Goal: Navigation & Orientation: Find specific page/section

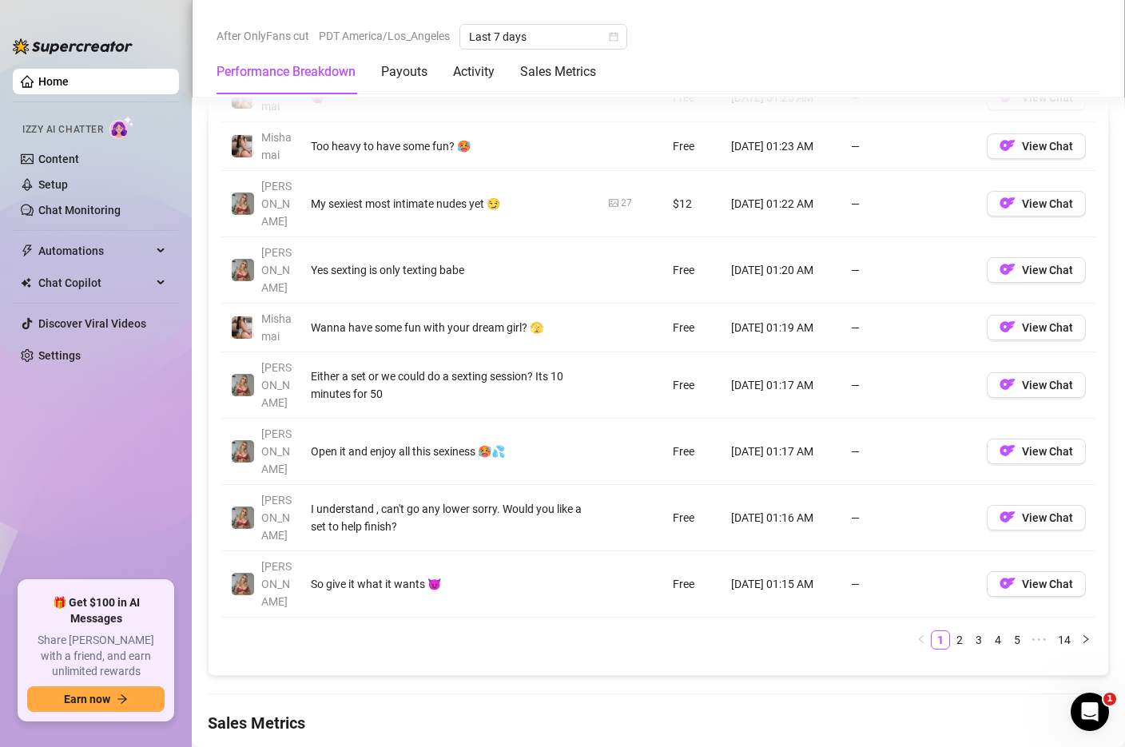
scroll to position [1606, 0]
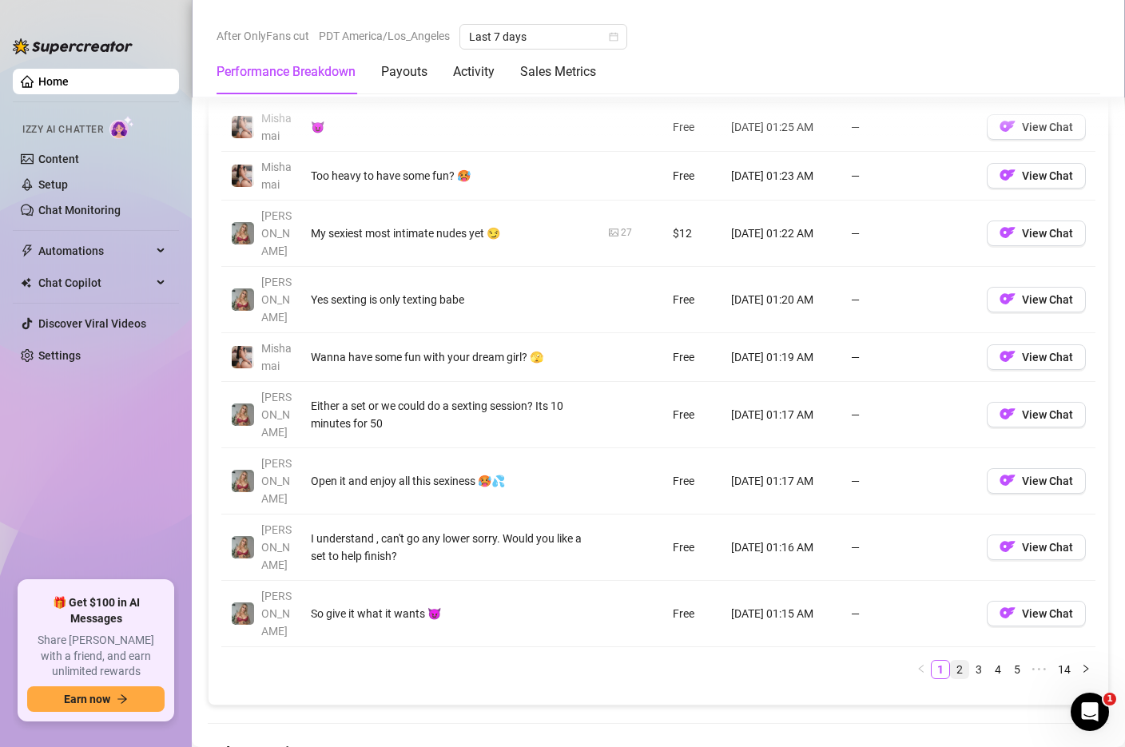
click at [960, 661] on link "2" at bounding box center [960, 670] width 18 height 18
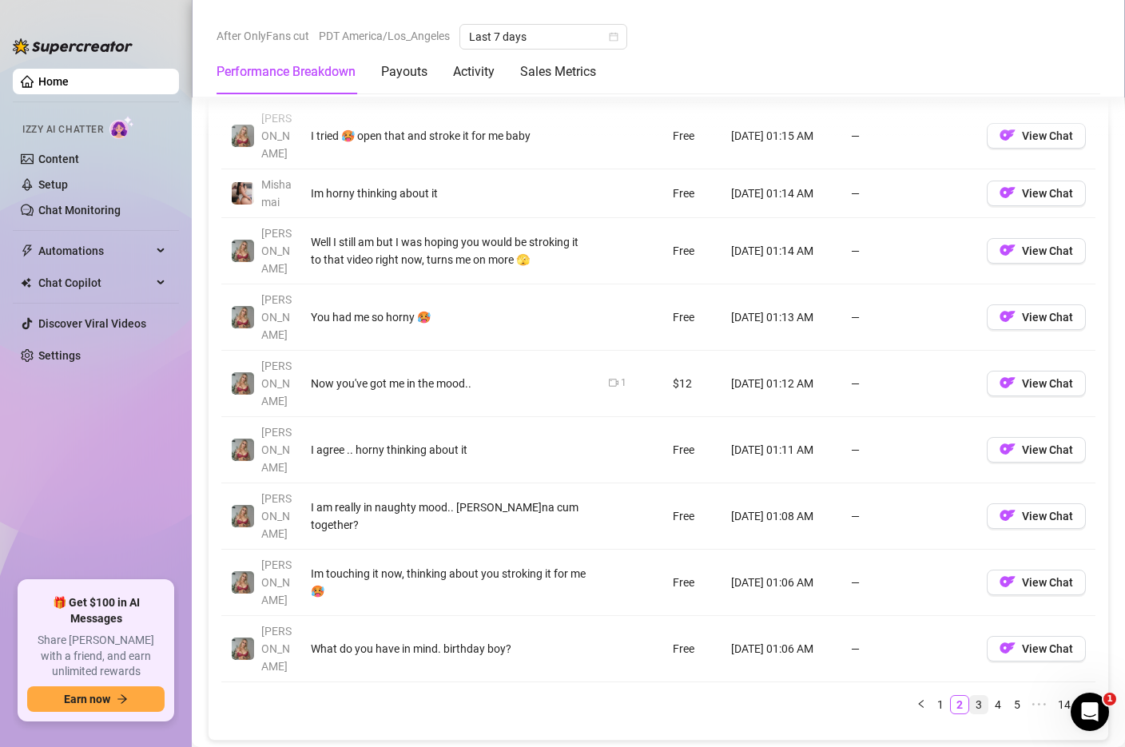
click at [983, 696] on link "3" at bounding box center [979, 705] width 18 height 18
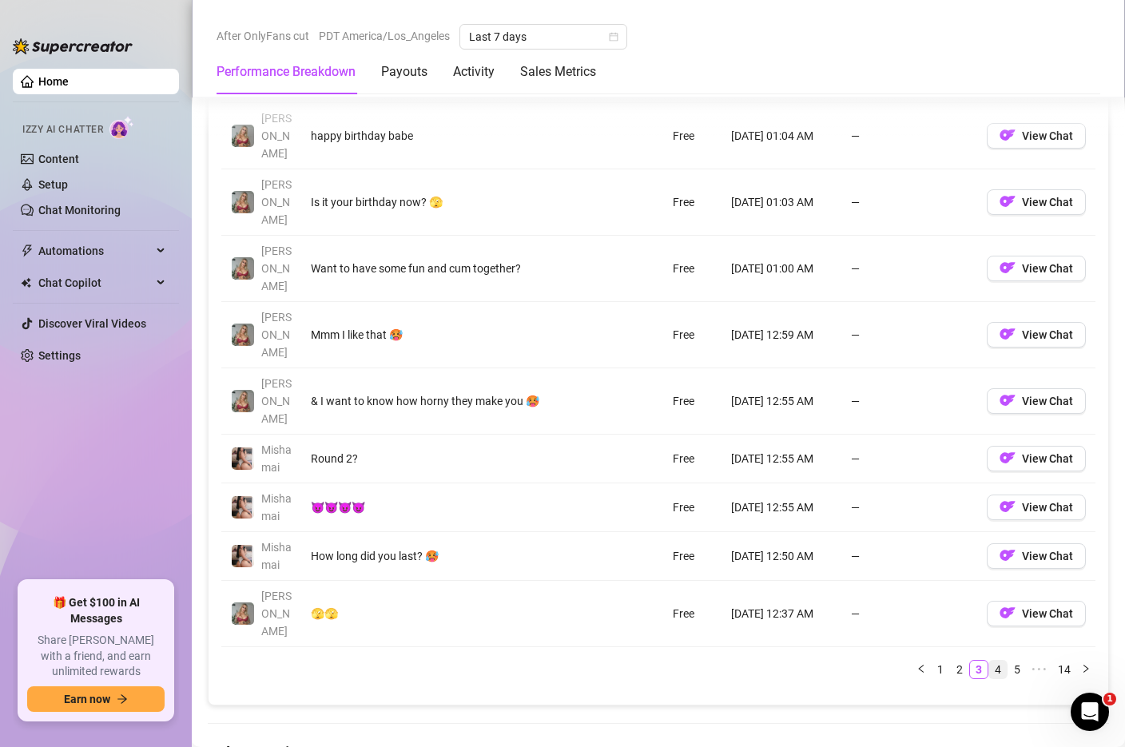
click at [999, 661] on link "4" at bounding box center [998, 670] width 18 height 18
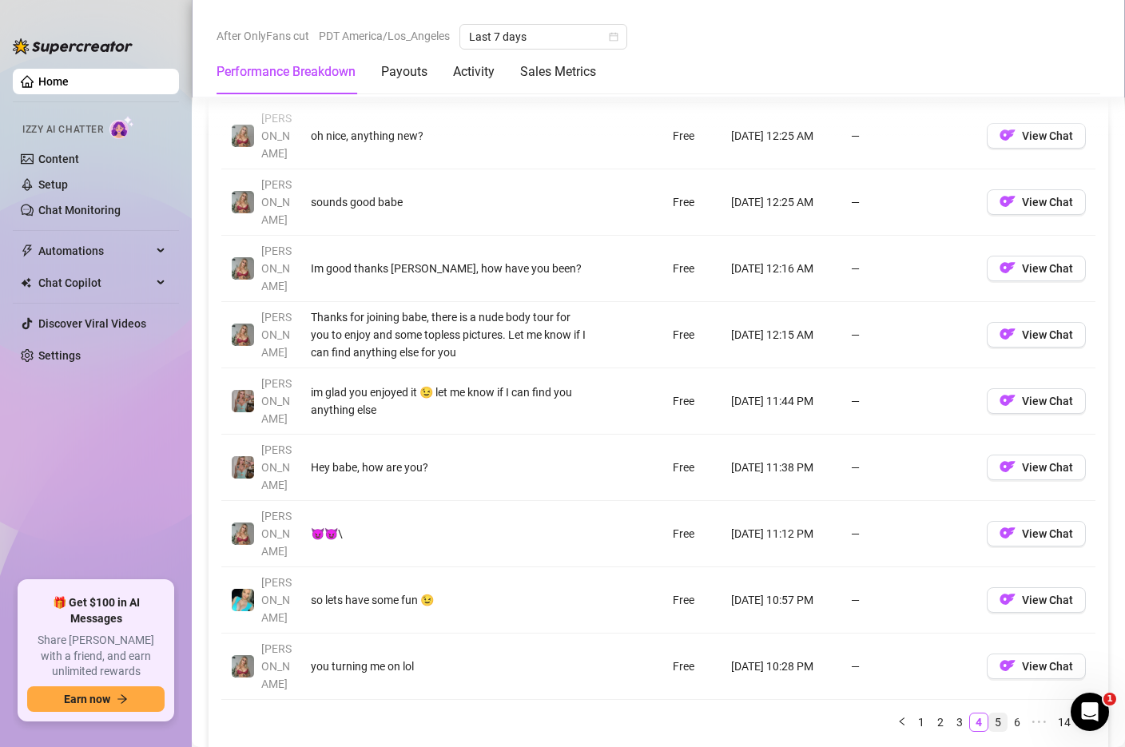
click at [1002, 713] on link "5" at bounding box center [998, 722] width 18 height 18
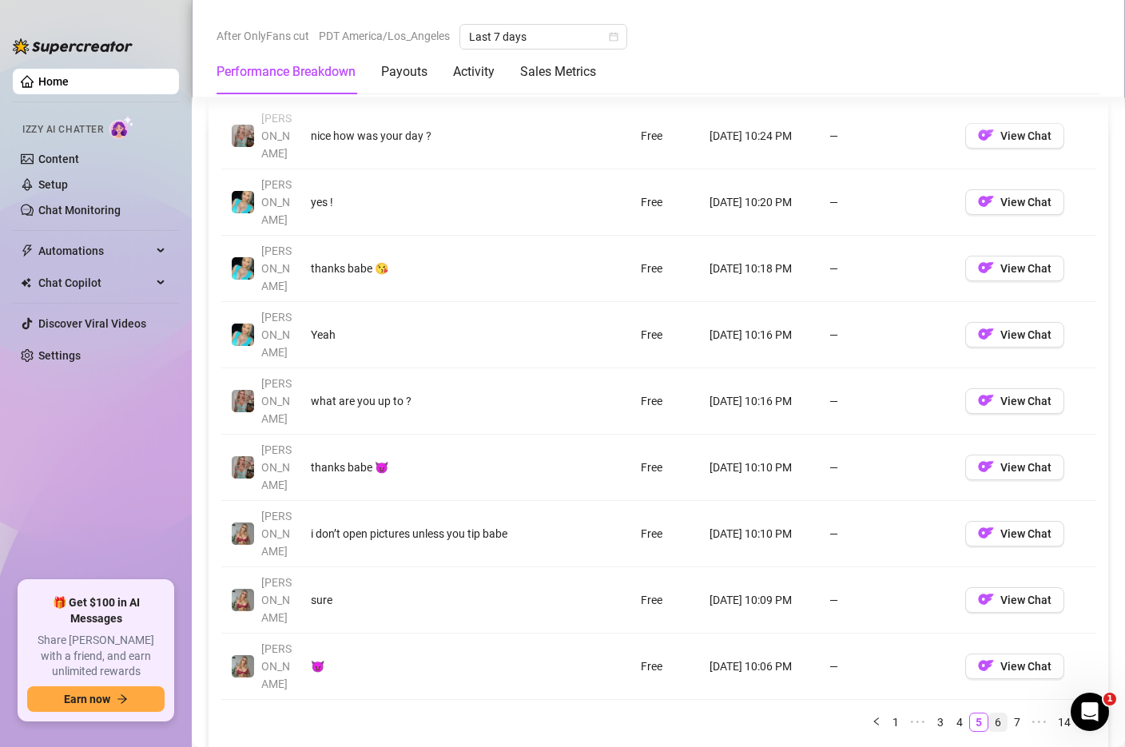
click at [994, 713] on link "6" at bounding box center [998, 722] width 18 height 18
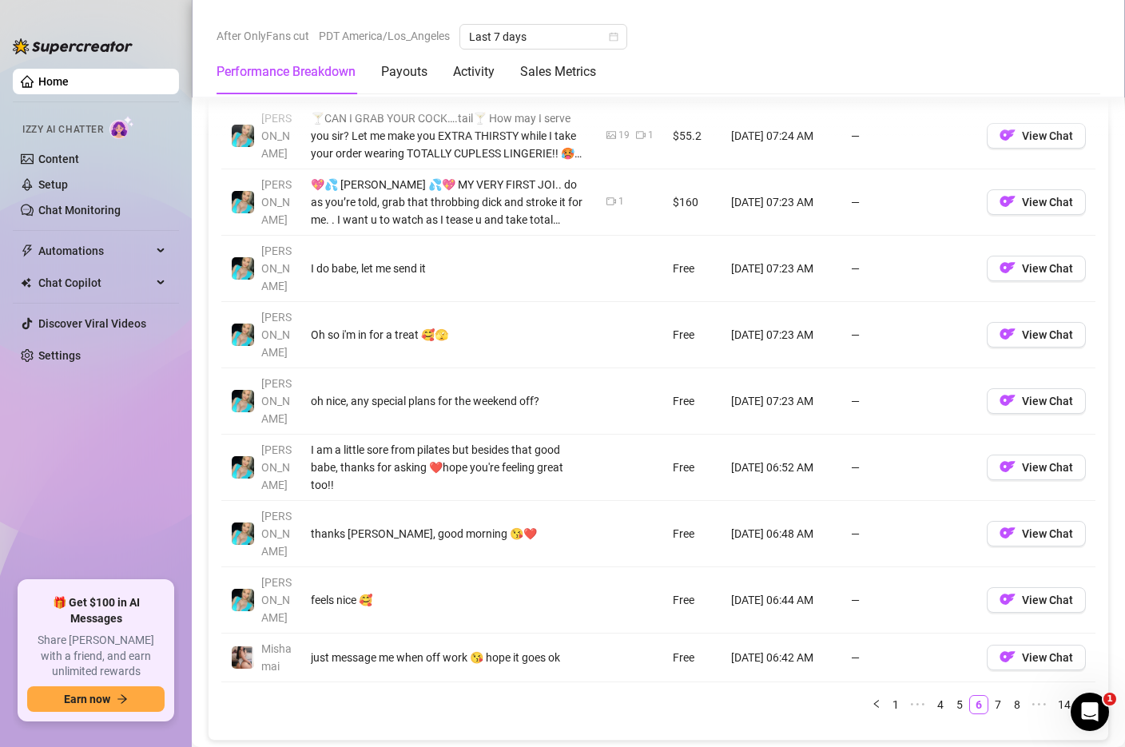
click at [939, 522] on div "Account Message Media Price When Sent When Purchased [PERSON_NAME] The second o…" at bounding box center [658, 360] width 874 height 709
click at [947, 696] on link "4" at bounding box center [940, 705] width 18 height 18
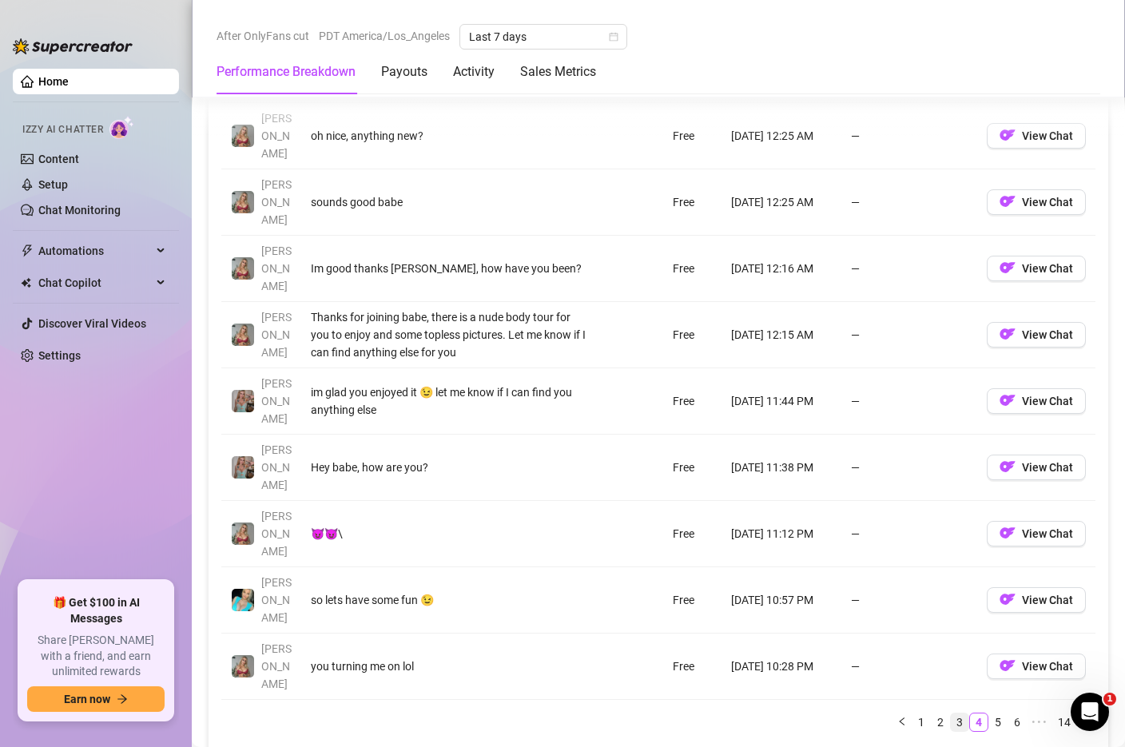
click at [965, 713] on link "3" at bounding box center [960, 722] width 18 height 18
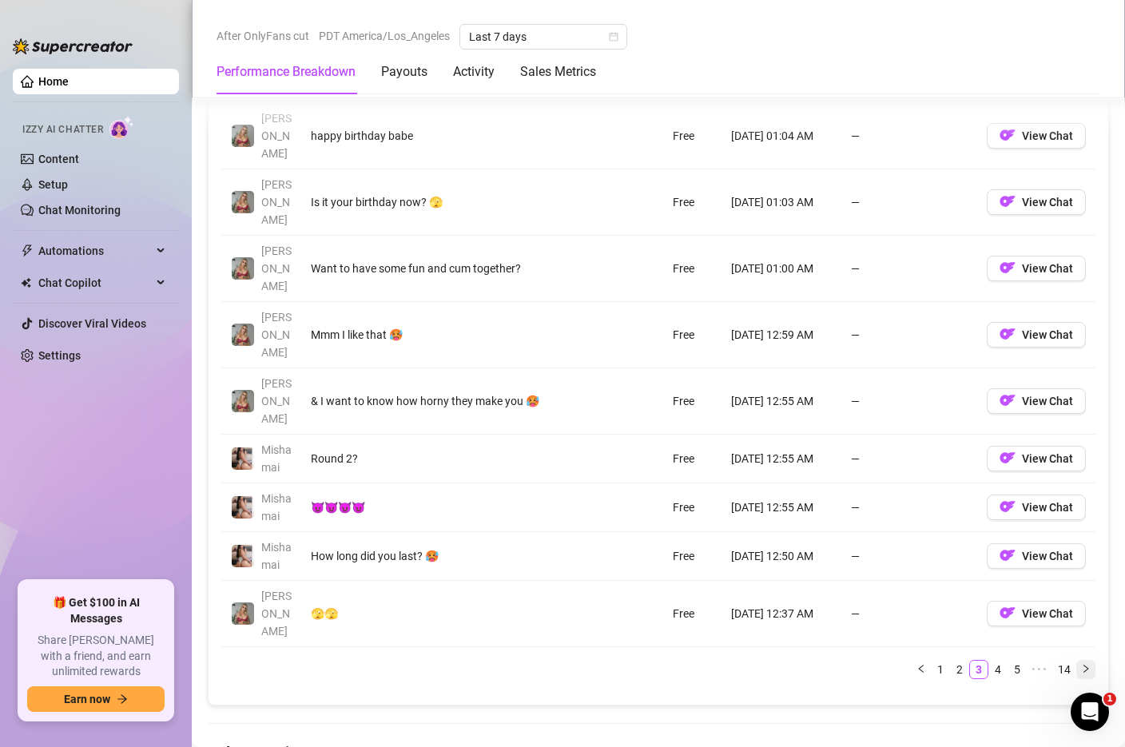
click at [1086, 664] on icon "right" at bounding box center [1086, 669] width 10 height 10
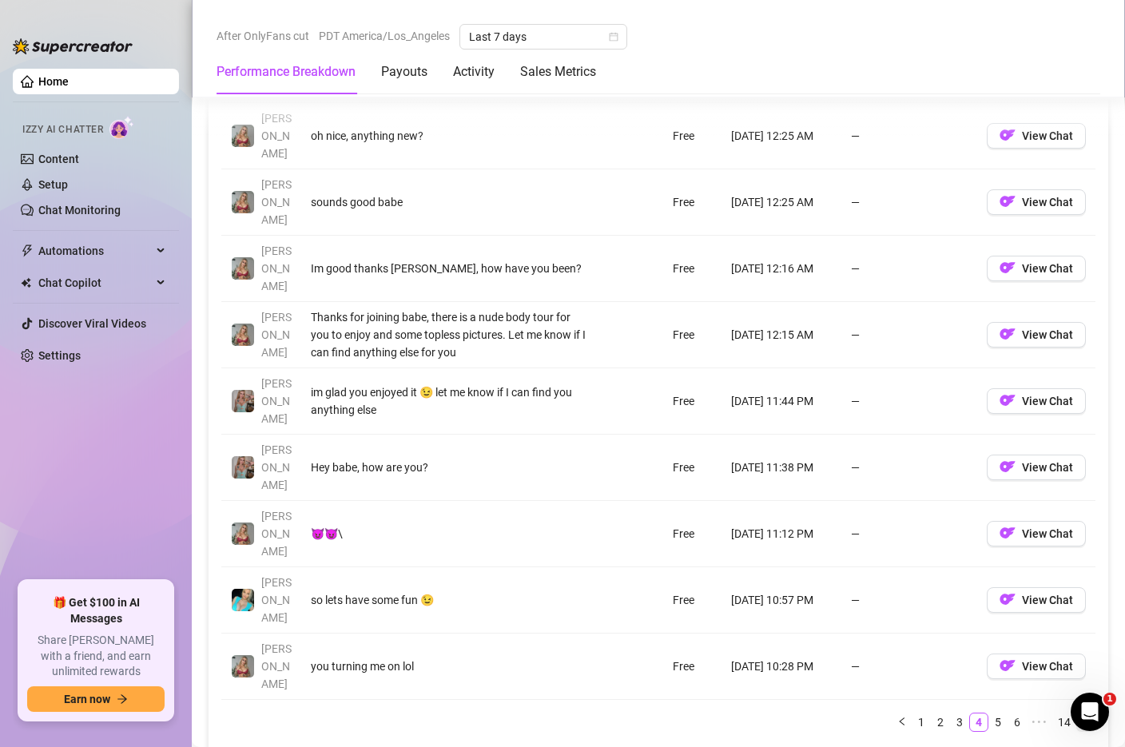
click at [1079, 713] on button "button" at bounding box center [1085, 722] width 19 height 19
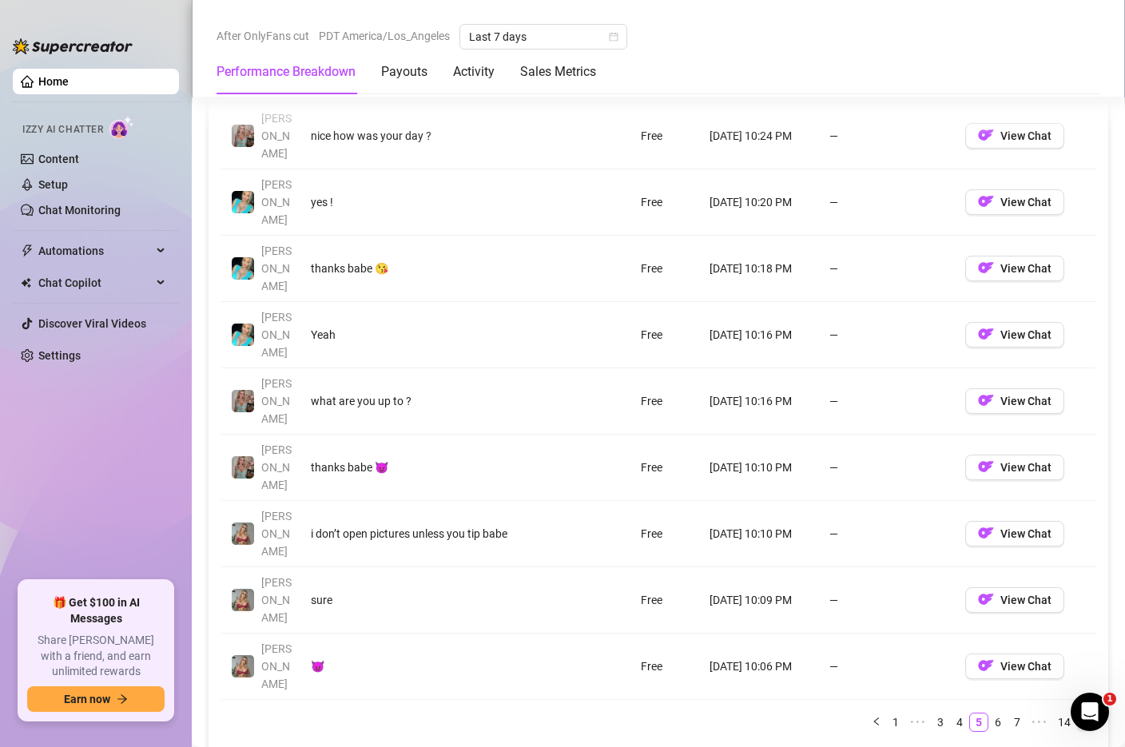
click at [1083, 717] on icon "right" at bounding box center [1086, 722] width 10 height 10
